Goal: Task Accomplishment & Management: Complete application form

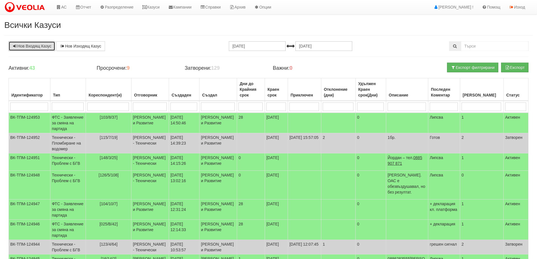
click at [38, 45] on link "Нов Входящ Казус" at bounding box center [32, 46] width 47 height 10
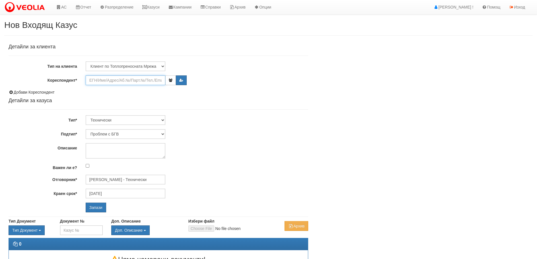
click at [138, 80] on input "Кореспондент*" at bounding box center [126, 80] width 80 height 10
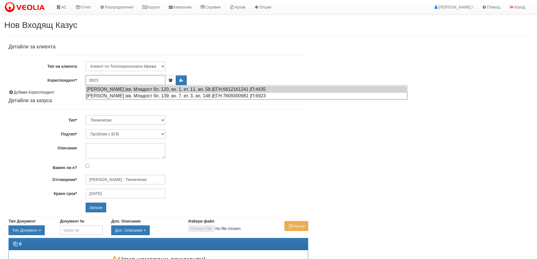
click at [147, 96] on div "ПЛАМЕН КЪНЧЕВ МИЛУШЕВ |кв. Младост бл. 139, вх. 7, ет. 3, ап. 148 |ЕГН:76093009…" at bounding box center [246, 95] width 321 height 7
type input "ПЛАМЕН КЪНЧЕВ МИЛУШЕВ"
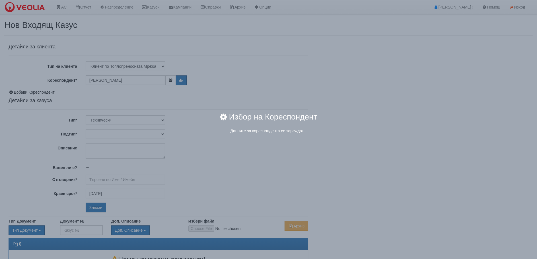
type input "[PERSON_NAME] - Технически"
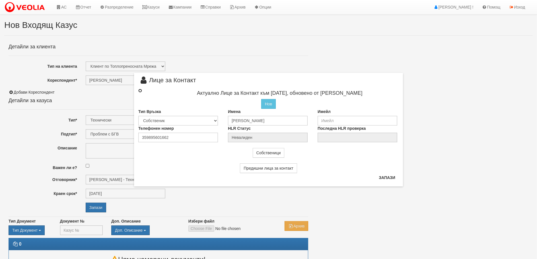
click at [141, 90] on input "radio" at bounding box center [140, 91] width 4 height 4
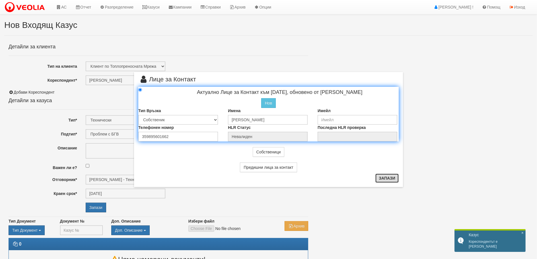
click at [383, 179] on button "Запази" at bounding box center [386, 177] width 23 height 9
radio input "true"
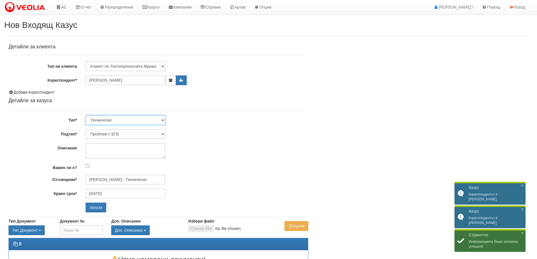
click at [141, 121] on select "Технически ФТС Търговски Административен Производствен Експлоатационен Финансов…" at bounding box center [126, 120] width 80 height 10
select select "1"
click at [86, 115] on select "Технически ФТС Търговски Административен Производствен Експлоатационен Финансов…" at bounding box center [126, 120] width 80 height 10
type input "11/09/2025"
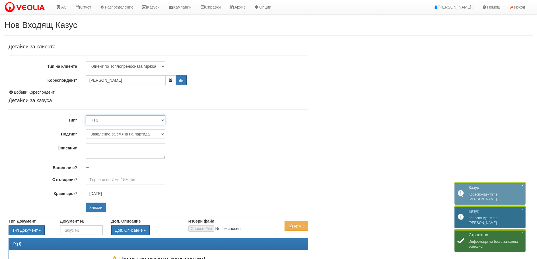
type input "Миглена Михова - Клиенти и Развитие"
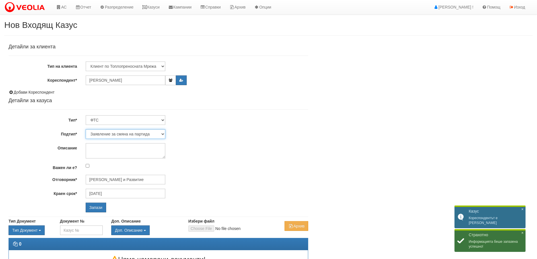
click at [161, 134] on select "Заявление за смяна на партида Заявление за равни месечни вноски Разпределение о…" at bounding box center [126, 134] width 80 height 10
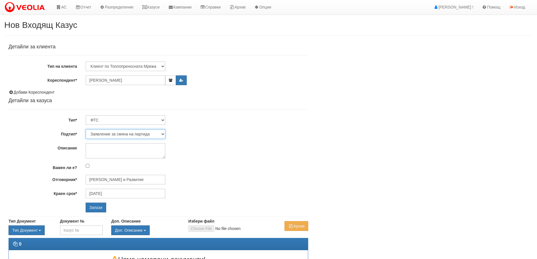
select select "Разсрочване на дълг"
click at [86, 129] on select "Заявление за смяна на партида Заявление за равни месечни вноски Разпределение о…" at bounding box center [126, 134] width 80 height 10
type input "Илияна Кръстева - Клиенти и Развитие"
click at [92, 204] on input "Запази" at bounding box center [96, 207] width 20 height 10
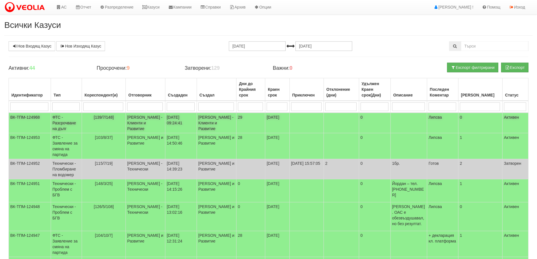
click at [59, 121] on td "ФТС - Разсрочване на дълг" at bounding box center [66, 123] width 31 height 20
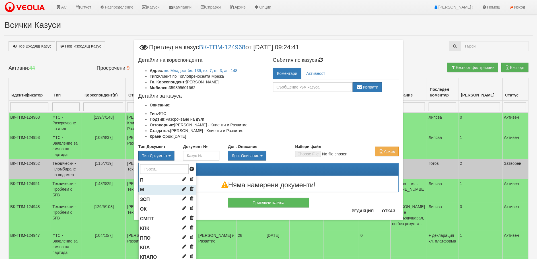
click at [140, 190] on span "М" at bounding box center [142, 189] width 4 height 5
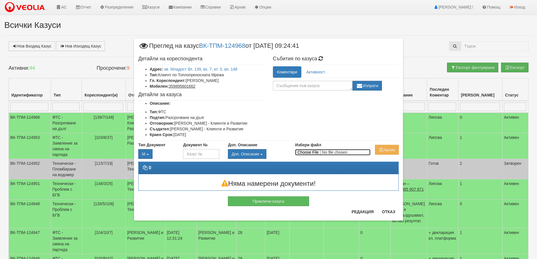
click at [312, 151] on input "Избери файл" at bounding box center [332, 152] width 75 height 6
type input "C:\fakepath\DOC005.pdf"
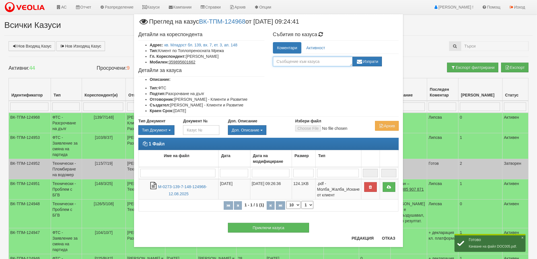
click at [279, 60] on textarea at bounding box center [313, 62] width 80 height 10
type textarea "М"
click at [277, 61] on textarea at bounding box center [313, 62] width 80 height 10
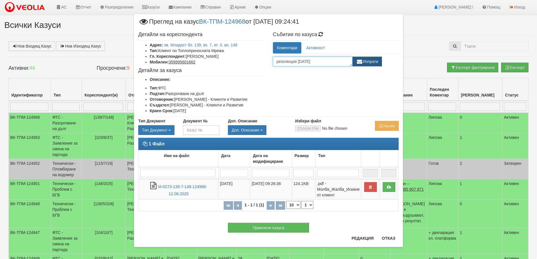
type textarea "резолюция 11.08.2025 г."
click at [369, 61] on button "Изпрати" at bounding box center [367, 62] width 30 height 10
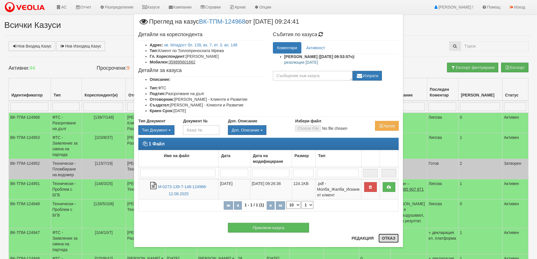
click at [387, 235] on button "Отказ" at bounding box center [388, 237] width 20 height 9
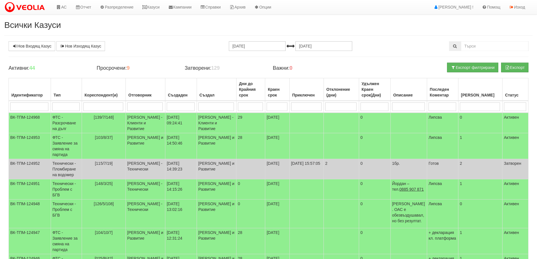
click at [153, 104] on input "search" at bounding box center [145, 106] width 36 height 9
type input "или"
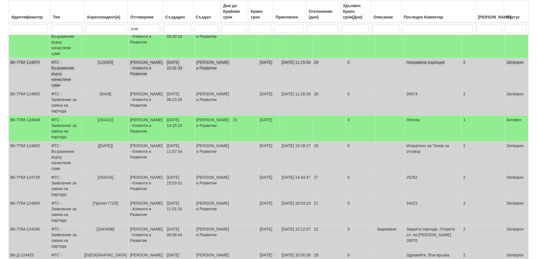
scroll to position [100, 0]
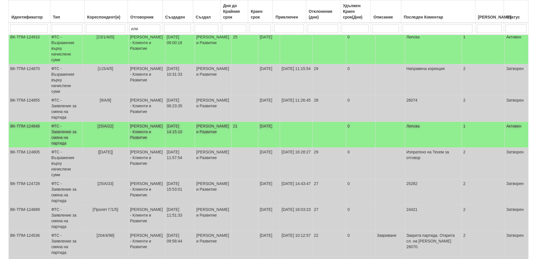
type input "или"
click at [61, 128] on td "ФТС - Заявление за смяна на партида" at bounding box center [66, 135] width 33 height 26
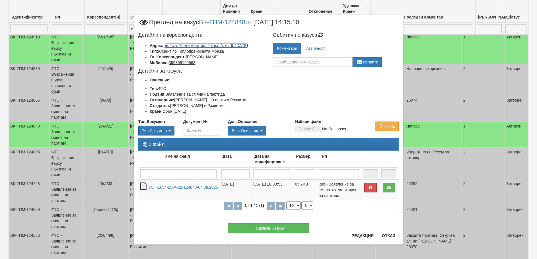
click at [204, 44] on link "кв. бул. Трети март бл. 25, вх. А, ет. 6, ап. 22" at bounding box center [206, 45] width 84 height 5
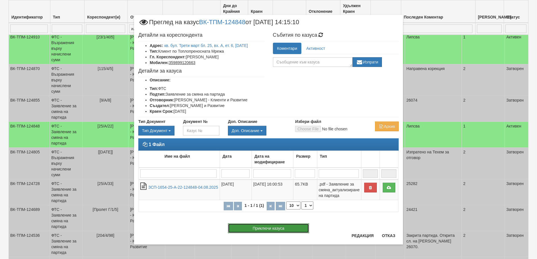
click at [277, 226] on button "Приключи казуса" at bounding box center [268, 228] width 81 height 10
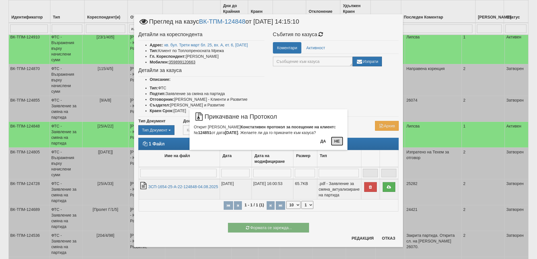
click at [336, 140] on button "Не" at bounding box center [337, 140] width 12 height 9
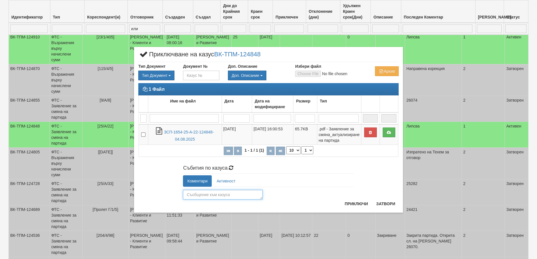
click at [215, 192] on textarea at bounding box center [223, 195] width 80 height 10
type textarea "25271"
drag, startPoint x: 200, startPoint y: 195, endPoint x: 175, endPoint y: 192, distance: 25.2
click at [175, 192] on div "Събития по казуса Коментари Активност 25271 Изпрати Женя Димитрова (04/08/2025г…" at bounding box center [268, 180] width 269 height 37
click at [360, 204] on button "Приключи" at bounding box center [356, 203] width 30 height 9
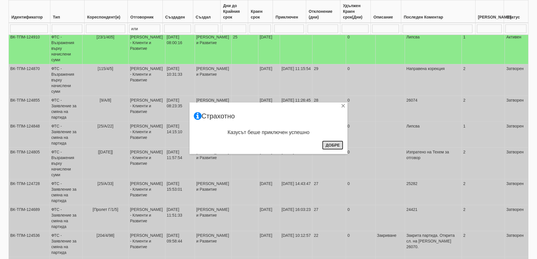
click at [334, 148] on button "Добре" at bounding box center [332, 144] width 21 height 9
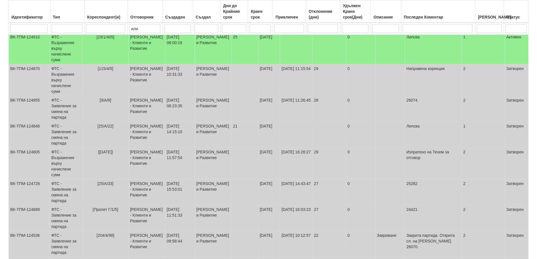
scroll to position [186, 0]
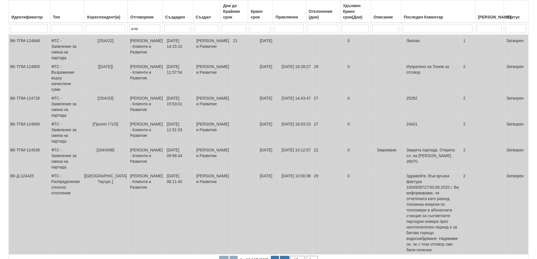
click at [296, 256] on select "10 20 30 40" at bounding box center [297, 260] width 14 height 8
select select "40"
click at [290, 258] on select "10 20 30 40" at bounding box center [297, 260] width 14 height 8
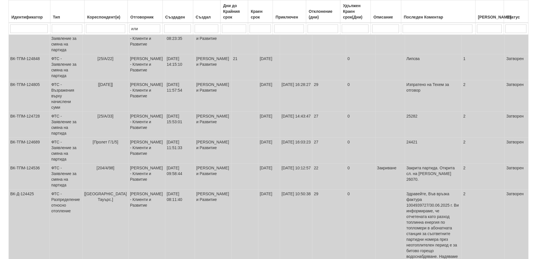
scroll to position [0, 0]
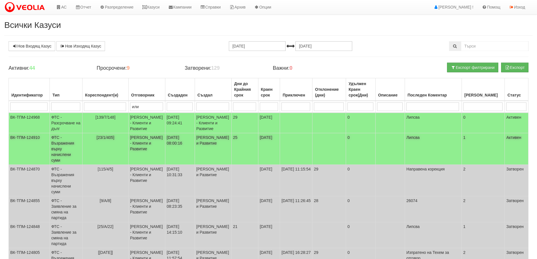
click at [62, 152] on td "ФТС - Възражения върху начислени суми" at bounding box center [66, 149] width 33 height 32
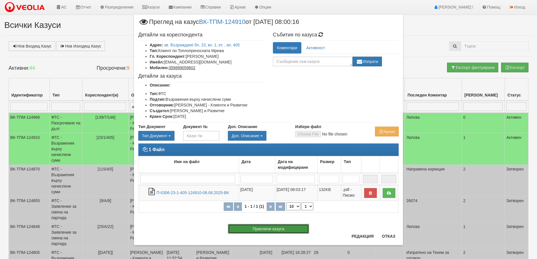
click at [274, 229] on button "Приключи казуса" at bounding box center [268, 229] width 81 height 10
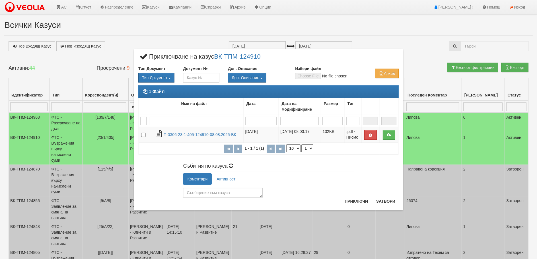
drag, startPoint x: 192, startPoint y: 187, endPoint x: 192, endPoint y: 192, distance: 4.9
click at [192, 188] on div "Изпрати" at bounding box center [268, 191] width 171 height 13
click at [192, 193] on textarea at bounding box center [223, 193] width 80 height 10
click at [205, 192] on textarea "Направен акорекция" at bounding box center [223, 193] width 80 height 10
click at [224, 192] on textarea "Направена корекция" at bounding box center [223, 193] width 80 height 10
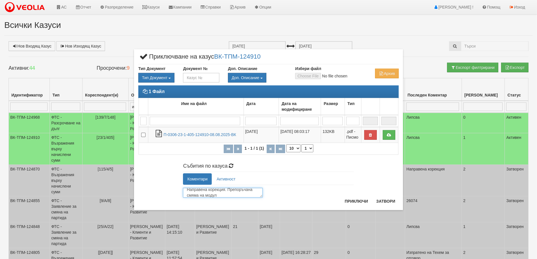
scroll to position [2, 0]
click at [217, 196] on textarea "Направена корекция. Препоръчана смяма на модул" at bounding box center [223, 193] width 80 height 10
type textarea "Направена корекция. Препоръчана смяна на модула."
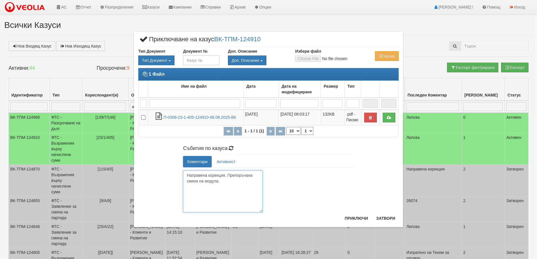
drag, startPoint x: 260, startPoint y: 196, endPoint x: 282, endPoint y: 229, distance: 40.0
click at [282, 229] on div "× Приключване на казус ВК-ТПМ-124910 Тип Документ Тип Документ П М ЗСП ОК СМПТ" at bounding box center [268, 129] width 537 height 259
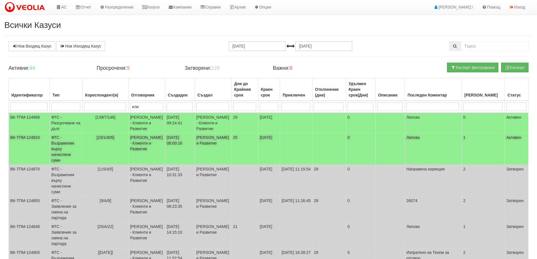
click at [57, 151] on td "ФТС - Възражения върху начислени суми" at bounding box center [66, 149] width 33 height 32
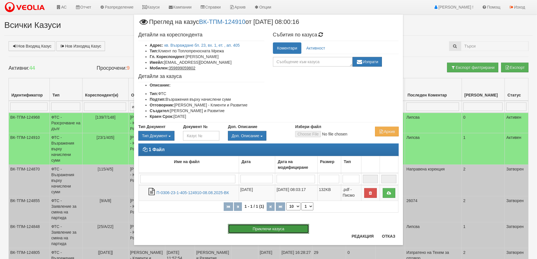
click at [258, 228] on button "Приключи казуса" at bounding box center [268, 229] width 81 height 10
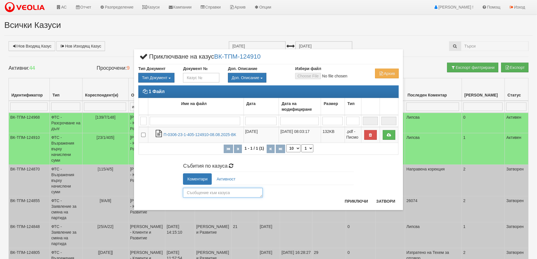
click at [190, 191] on textarea at bounding box center [223, 193] width 80 height 10
type textarea "Направена корекция. Препоръчано смяна на модула."
click at [350, 200] on button "Приключи" at bounding box center [356, 200] width 30 height 9
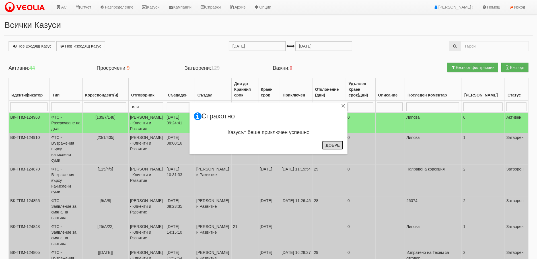
click at [328, 143] on button "Добре" at bounding box center [332, 144] width 21 height 9
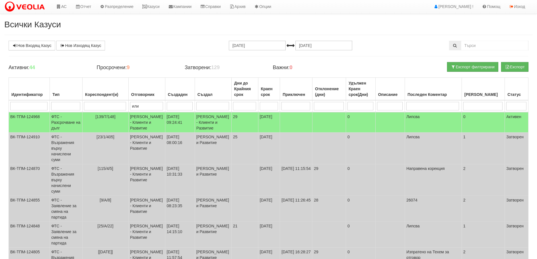
scroll to position [0, 0]
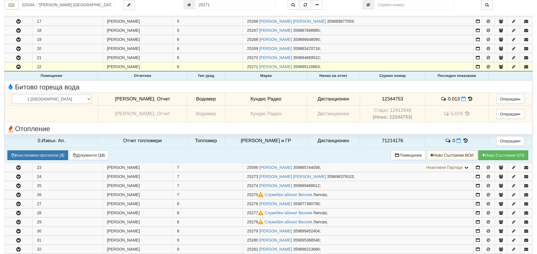
scroll to position [264, 0]
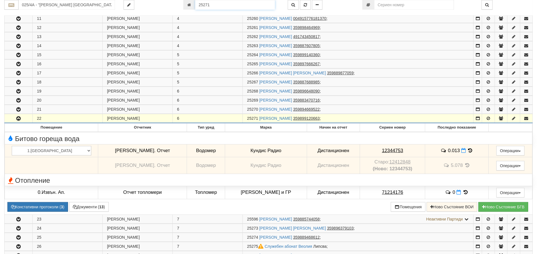
drag, startPoint x: 211, startPoint y: 4, endPoint x: 182, endPoint y: 3, distance: 29.3
click at [182, 3] on div "25271" at bounding box center [231, 5] width 104 height 10
